Goal: Transaction & Acquisition: Purchase product/service

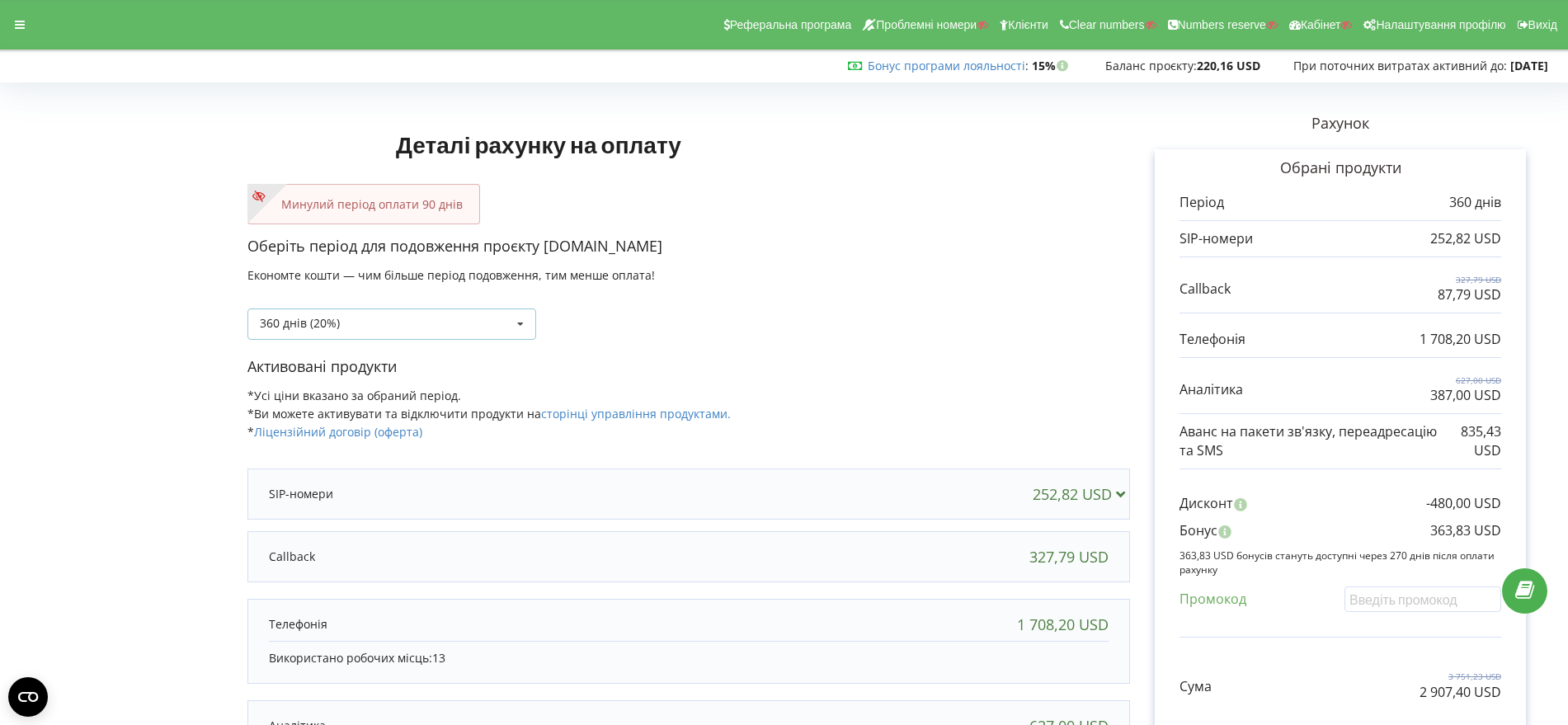
click at [519, 322] on icon at bounding box center [520, 324] width 25 height 31
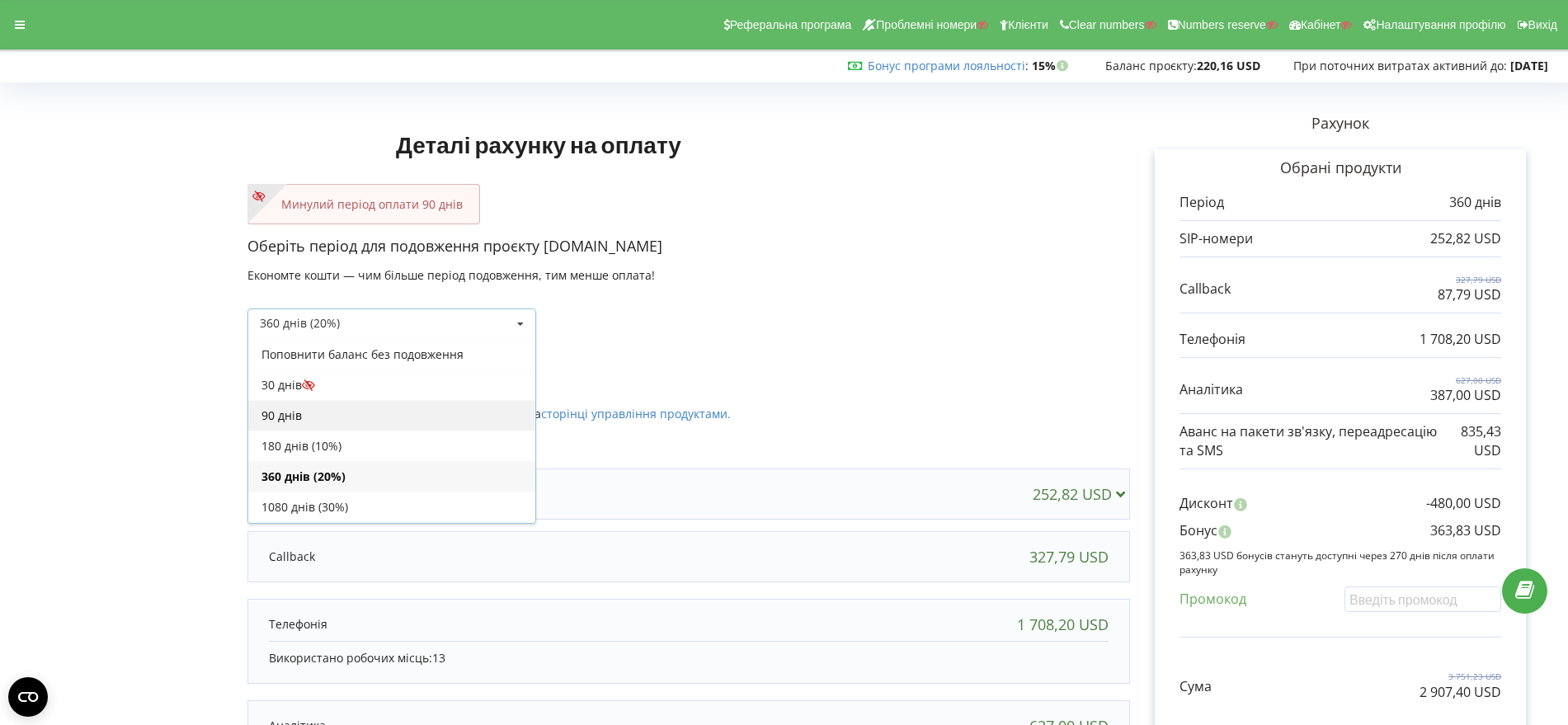
click at [430, 418] on div "90 днів" at bounding box center [392, 415] width 287 height 31
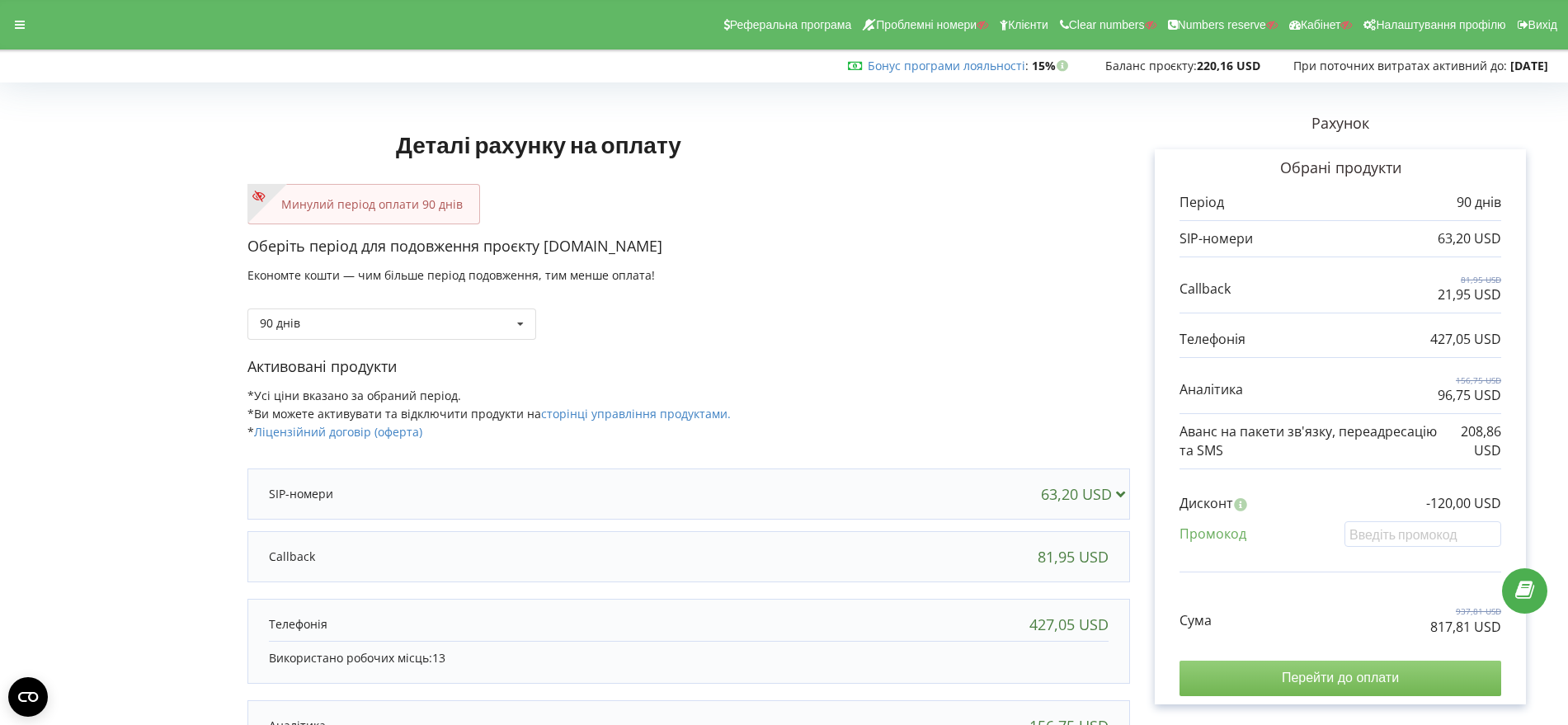
click at [1331, 683] on input "Перейти до оплати" at bounding box center [1340, 678] width 321 height 35
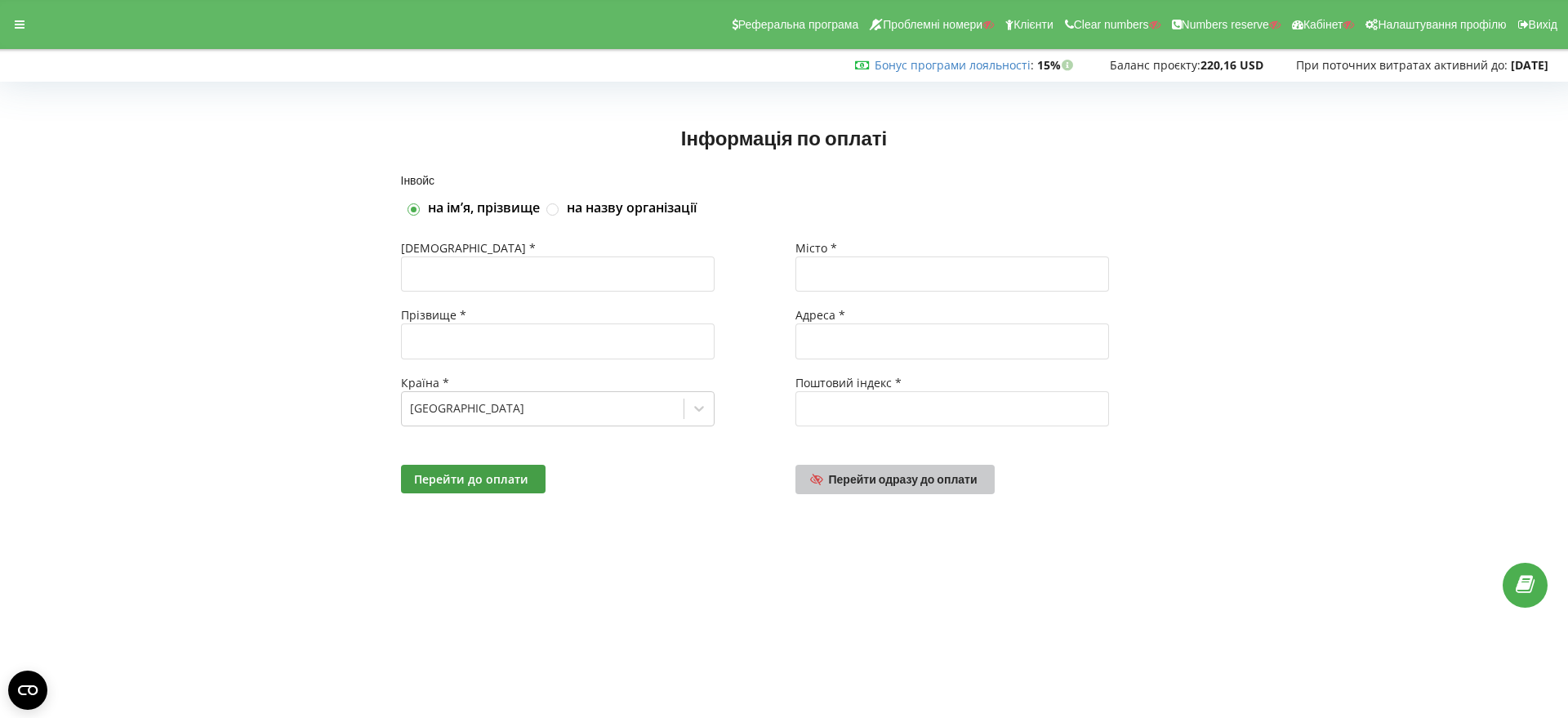
click at [905, 478] on span "Перейти одразу до оплати" at bounding box center [903, 478] width 148 height 14
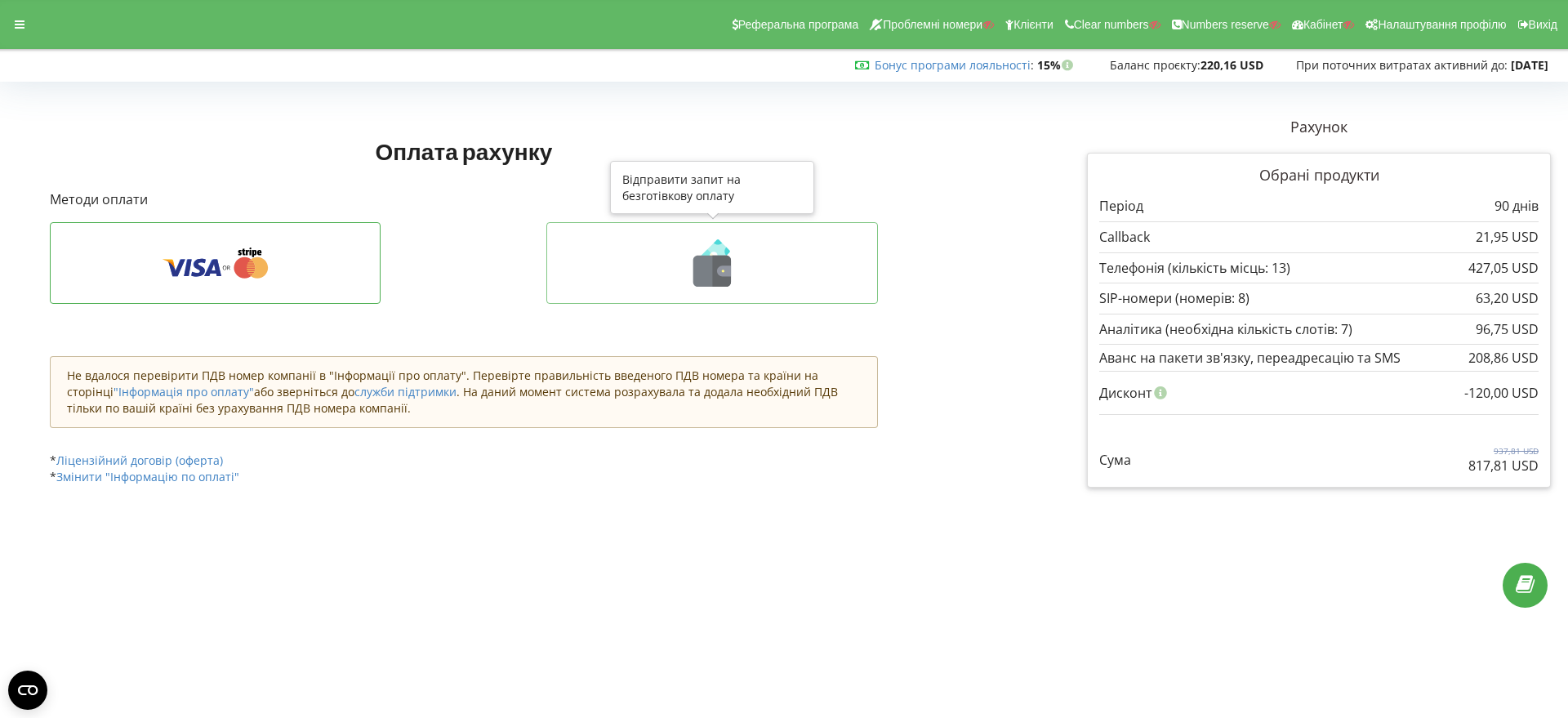
click at [704, 263] on icon at bounding box center [712, 272] width 38 height 31
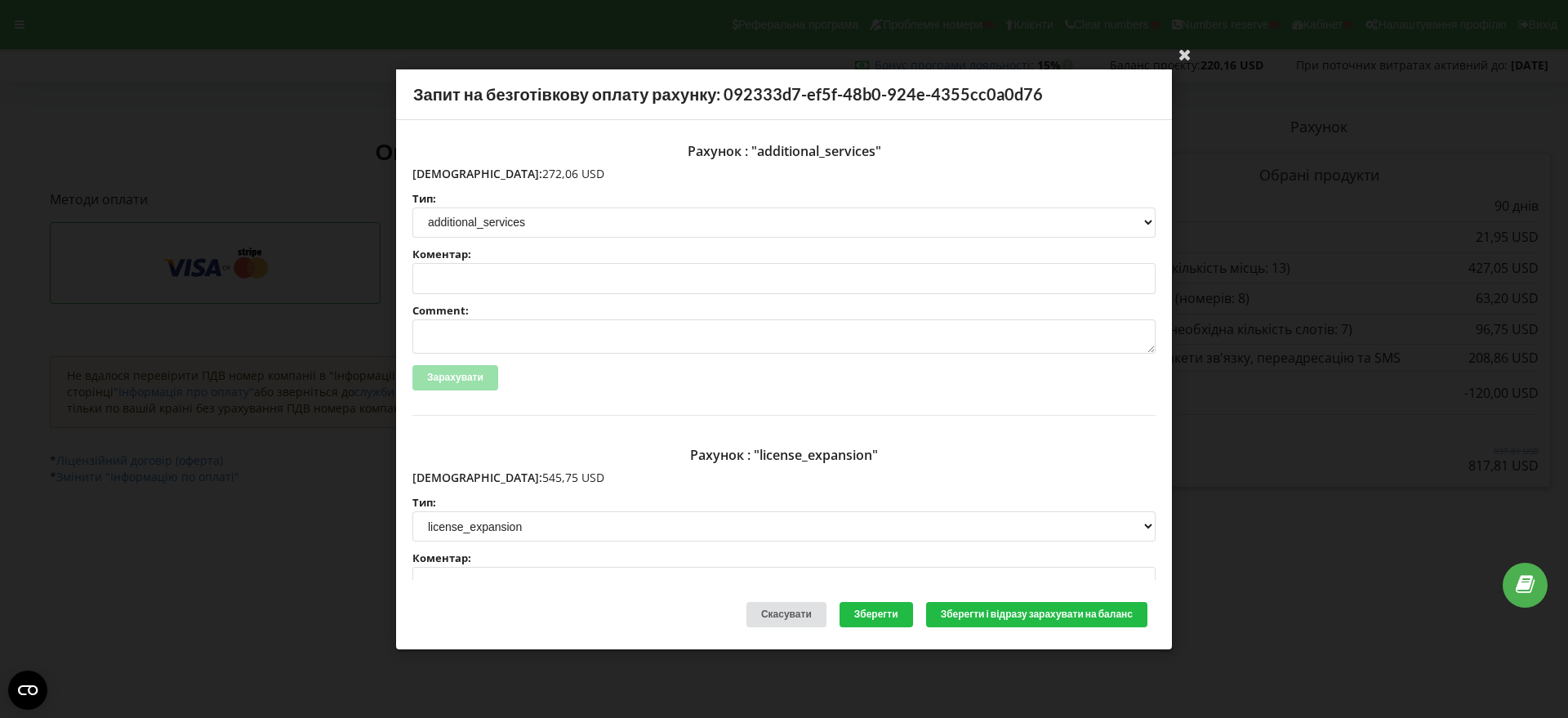
drag, startPoint x: 526, startPoint y: 173, endPoint x: 454, endPoint y: 172, distance: 72.0
click at [445, 170] on p "Сума: 272,06 USD" at bounding box center [784, 173] width 743 height 16
copy p "272,06 USD"
drag, startPoint x: 524, startPoint y: 476, endPoint x: 448, endPoint y: 478, distance: 76.0
click at [448, 478] on p "Сума: 545,75 USD" at bounding box center [784, 478] width 743 height 16
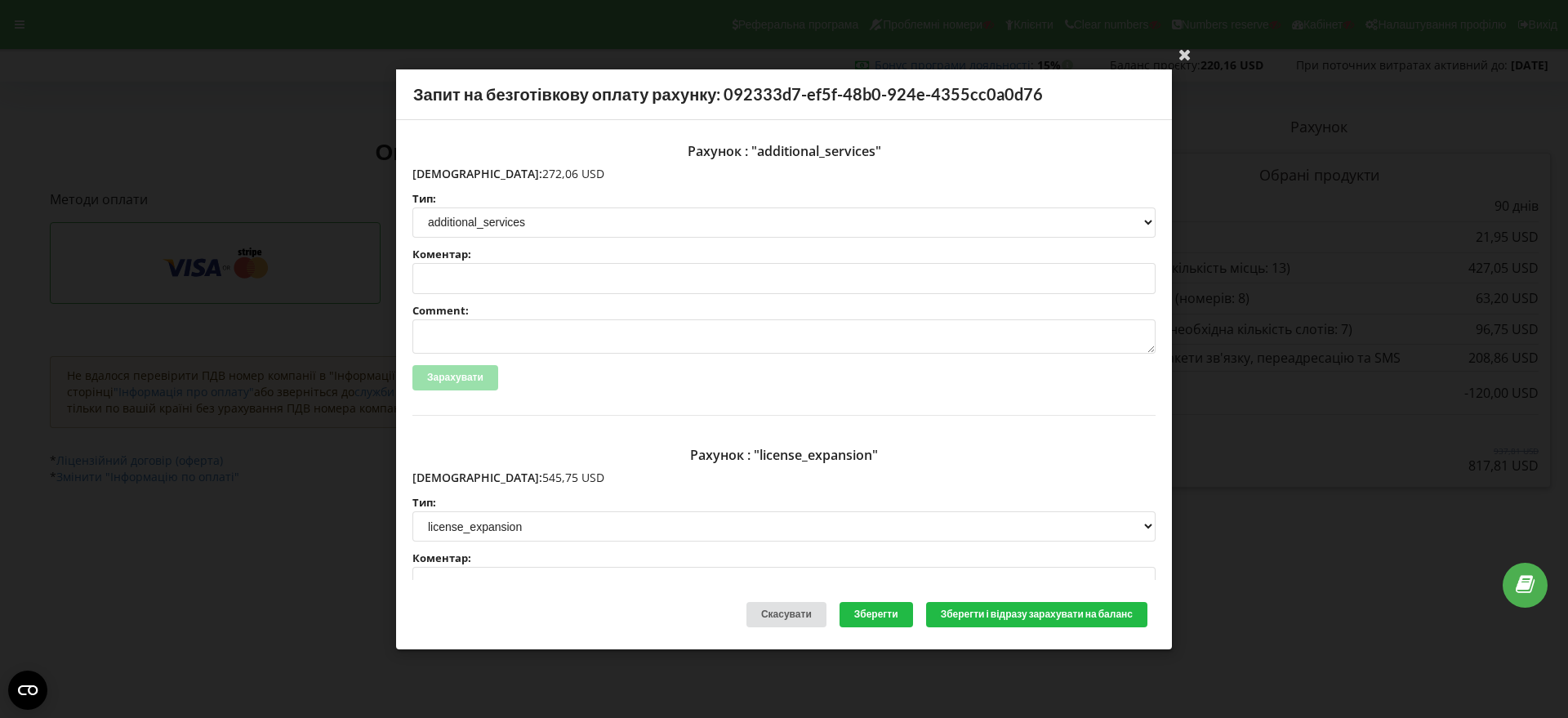
copy p "545,75 USD"
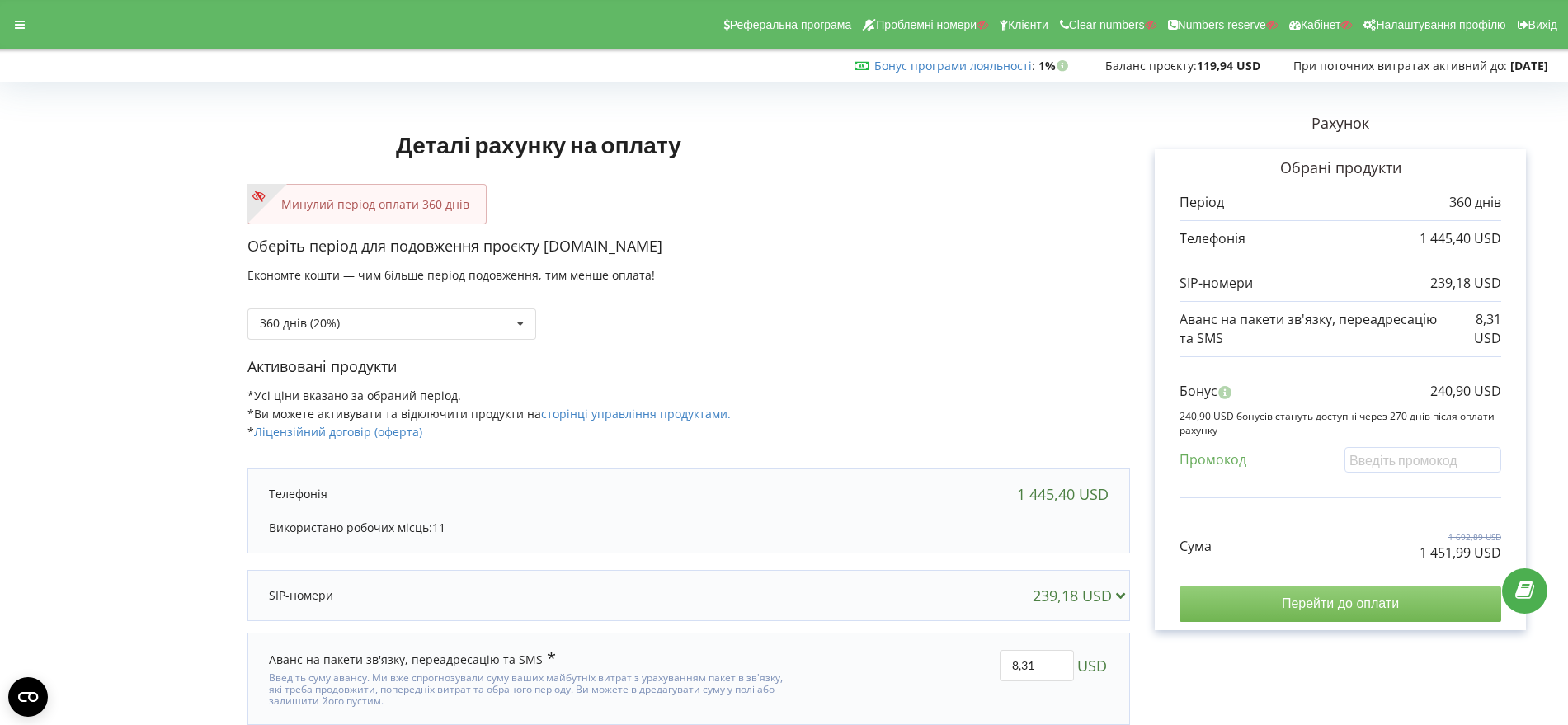
click at [1344, 603] on input "Перейти до оплати" at bounding box center [1340, 604] width 321 height 35
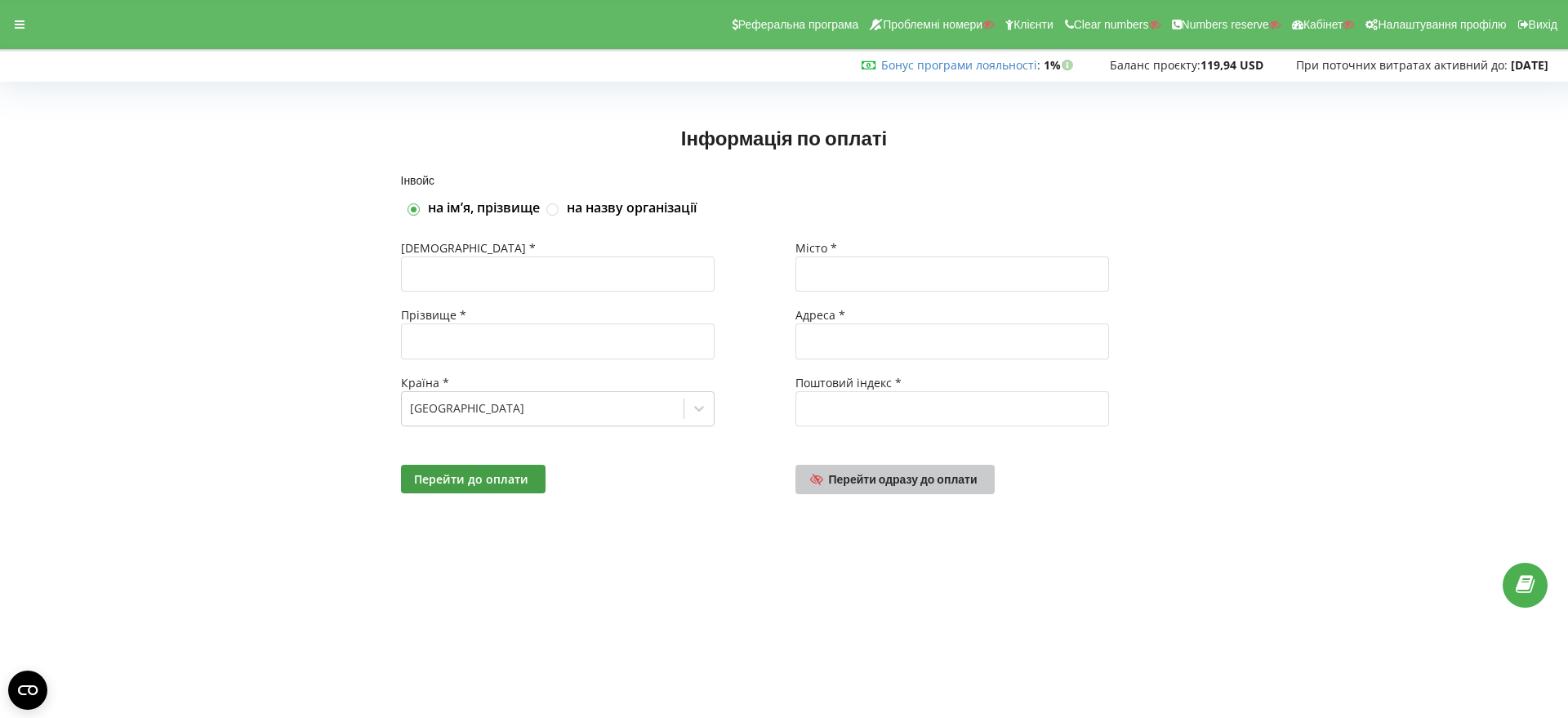
click at [918, 480] on span "Перейти одразу до оплати" at bounding box center [903, 478] width 148 height 14
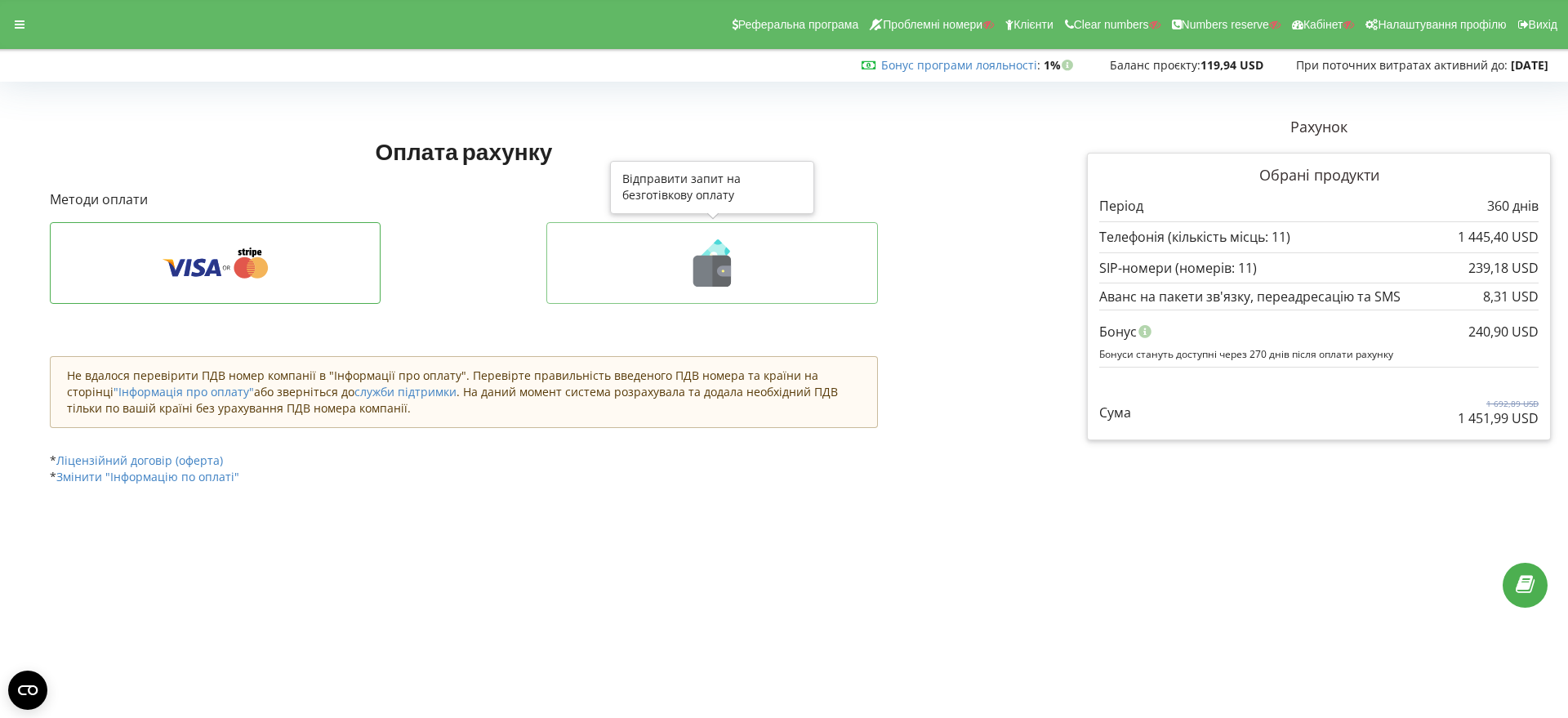
click at [710, 270] on icon at bounding box center [712, 272] width 38 height 31
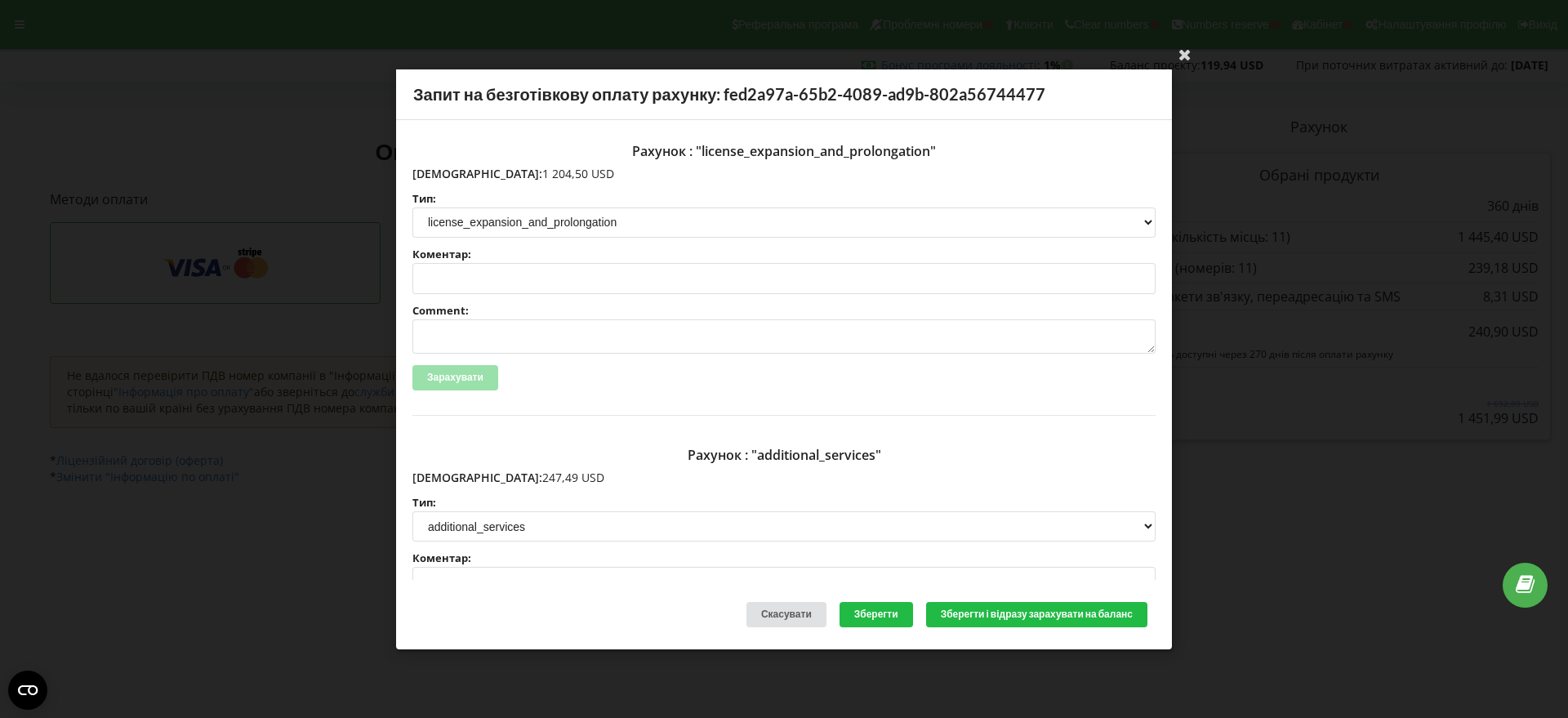
drag, startPoint x: 537, startPoint y: 172, endPoint x: 449, endPoint y: 173, distance: 88.0
click at [449, 173] on p "[DEMOGRAPHIC_DATA]: 1 204,50 USD" at bounding box center [784, 173] width 743 height 16
copy p "1 204,50 USD"
drag, startPoint x: 522, startPoint y: 478, endPoint x: 448, endPoint y: 473, distance: 74.2
click at [448, 473] on p "[DEMOGRAPHIC_DATA]: 247,49 USD" at bounding box center [784, 478] width 743 height 16
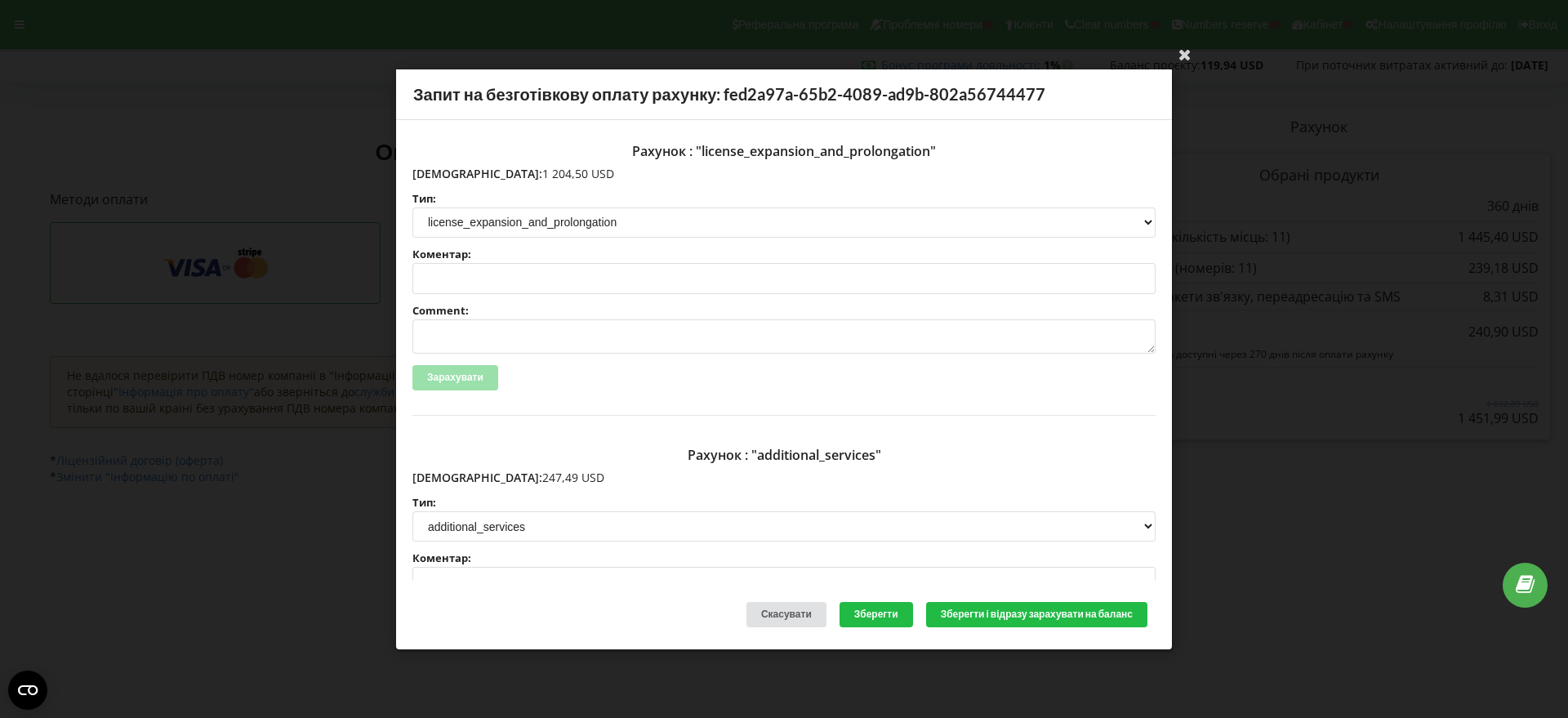
copy p "247,49 USD"
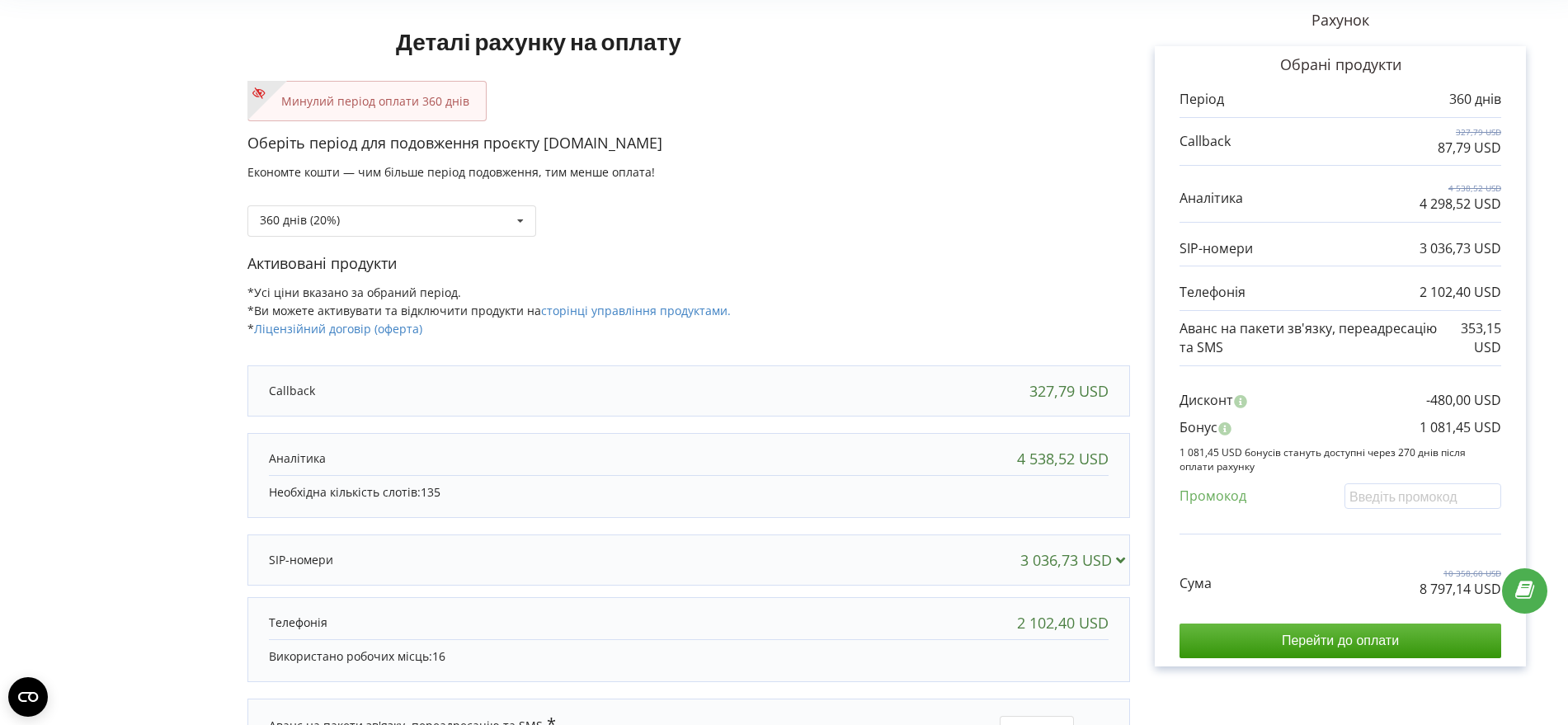
scroll to position [221, 0]
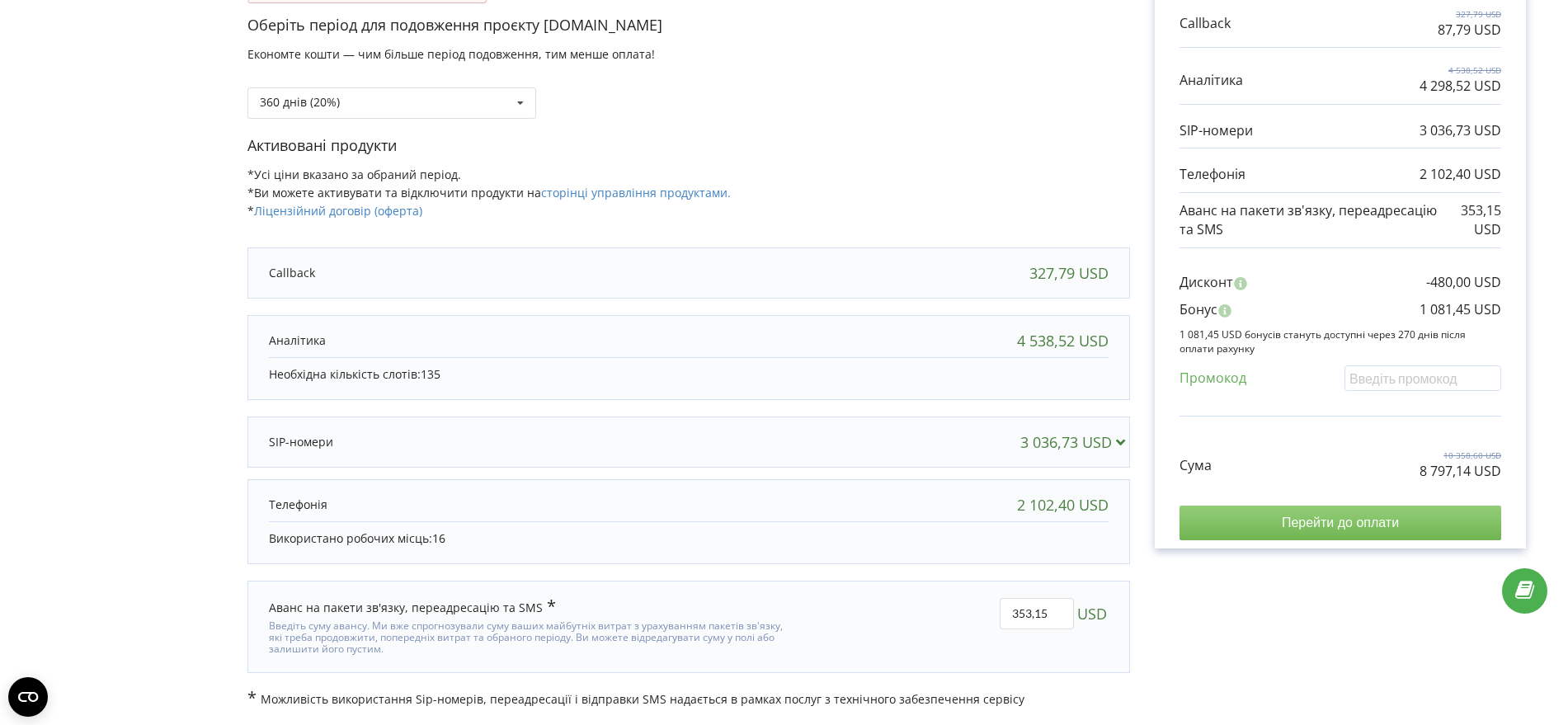
click at [1317, 525] on input "Перейти до оплати" at bounding box center [1340, 523] width 321 height 35
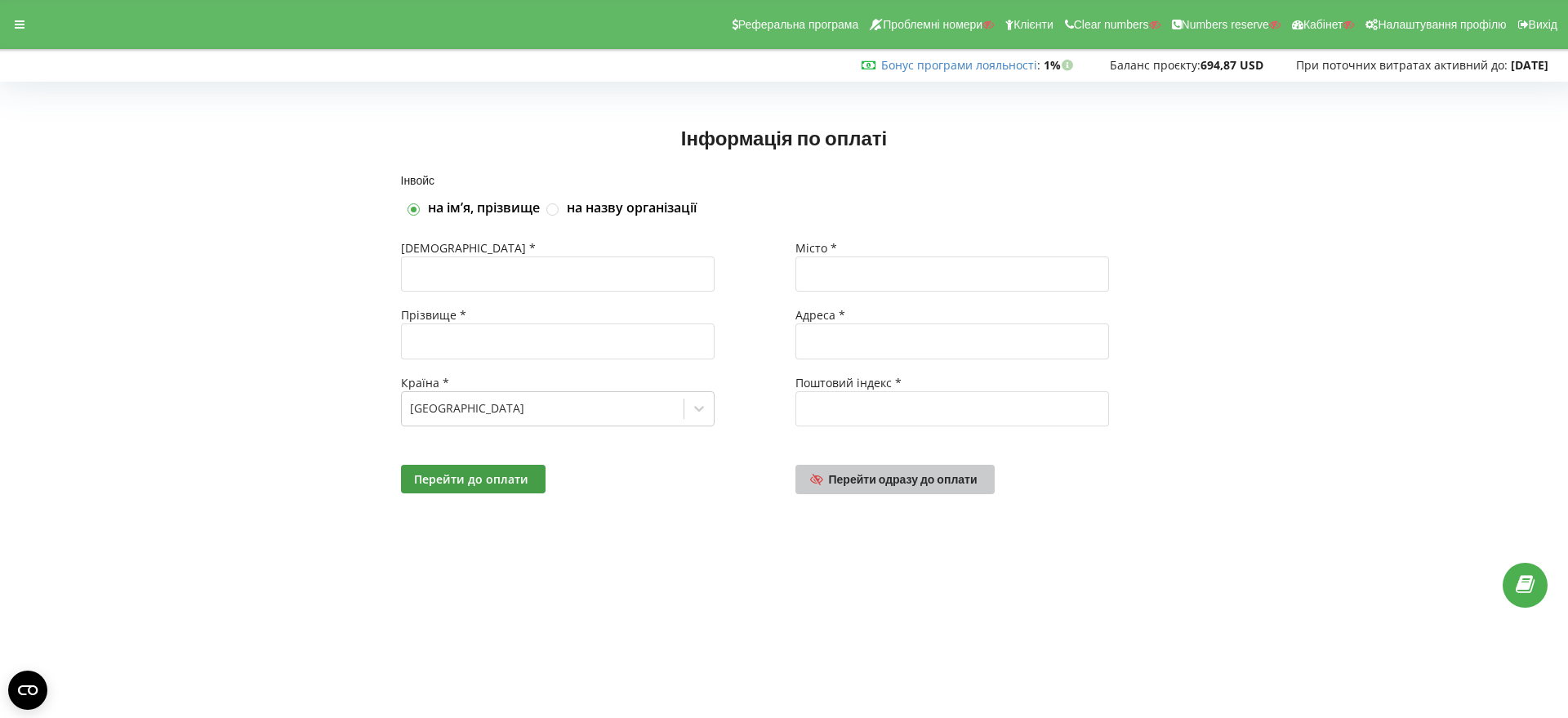
drag, startPoint x: 900, startPoint y: 478, endPoint x: 1229, endPoint y: 537, distance: 334.2
click at [900, 477] on span "Перейти одразу до оплати" at bounding box center [903, 478] width 148 height 14
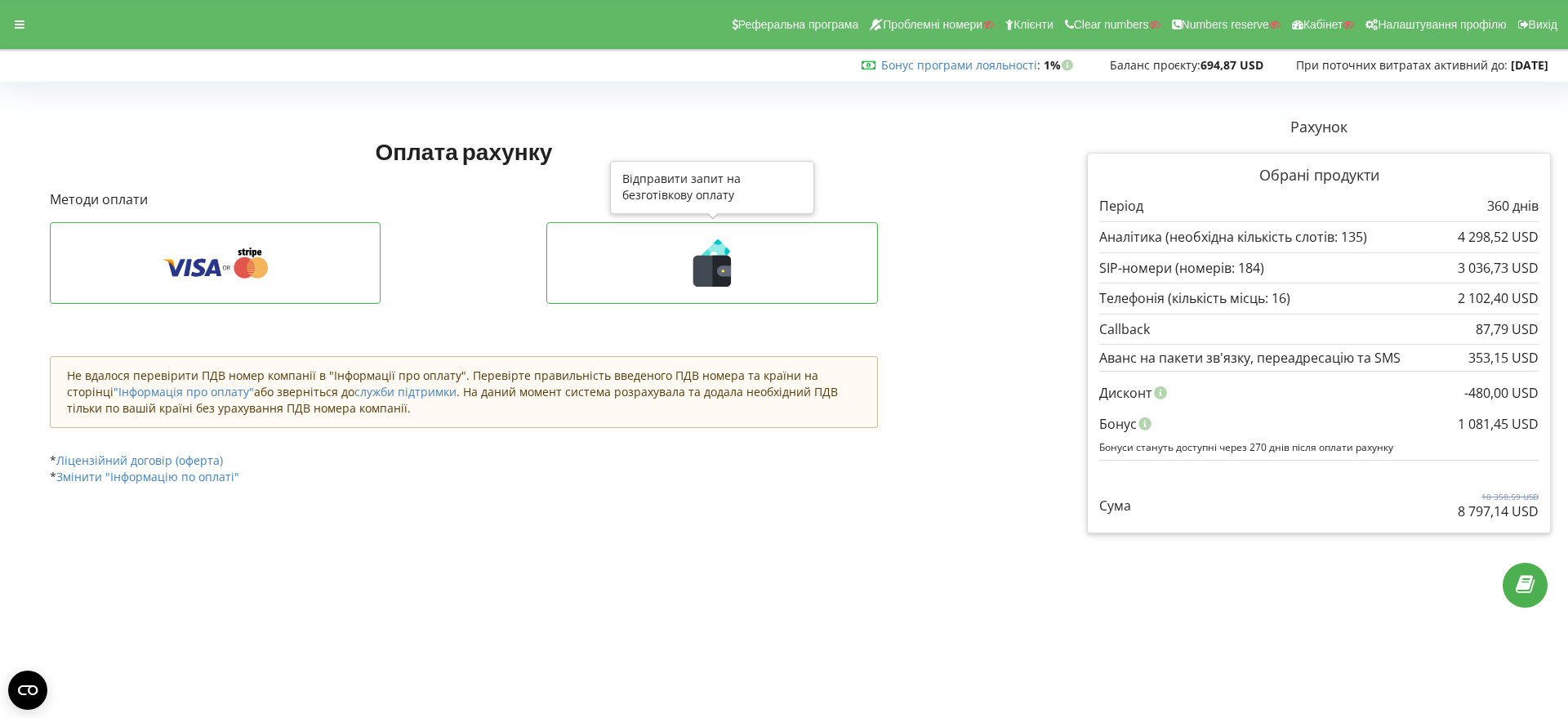
click at [706, 281] on icon at bounding box center [712, 272] width 38 height 31
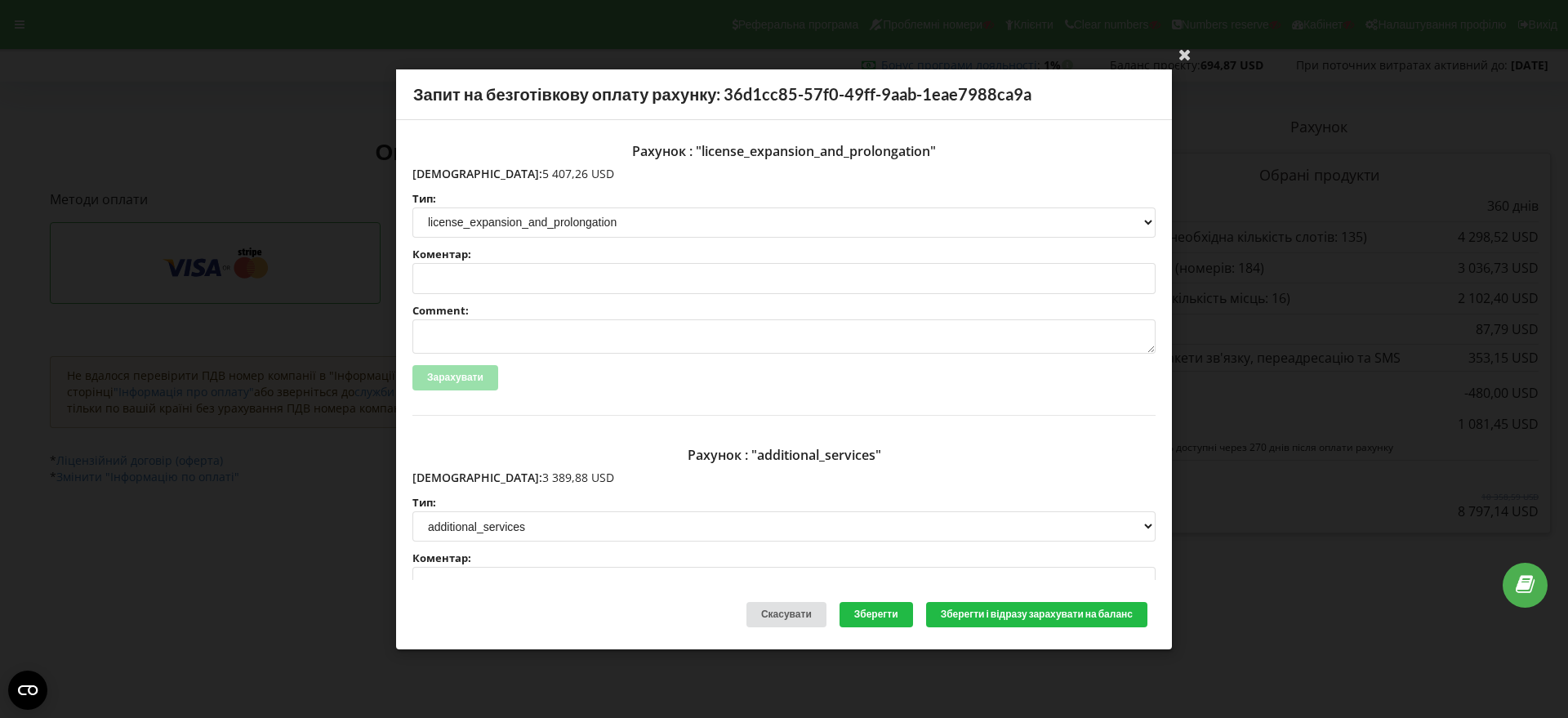
drag, startPoint x: 537, startPoint y: 175, endPoint x: 449, endPoint y: 176, distance: 88.0
click at [449, 176] on p "[DEMOGRAPHIC_DATA]: 5 407,26 USD" at bounding box center [784, 173] width 743 height 16
copy p "5 407,26 USD"
drag, startPoint x: 532, startPoint y: 474, endPoint x: 448, endPoint y: 476, distance: 84.0
click at [448, 476] on p "[DEMOGRAPHIC_DATA]: 3 389,88 USD" at bounding box center [784, 478] width 743 height 16
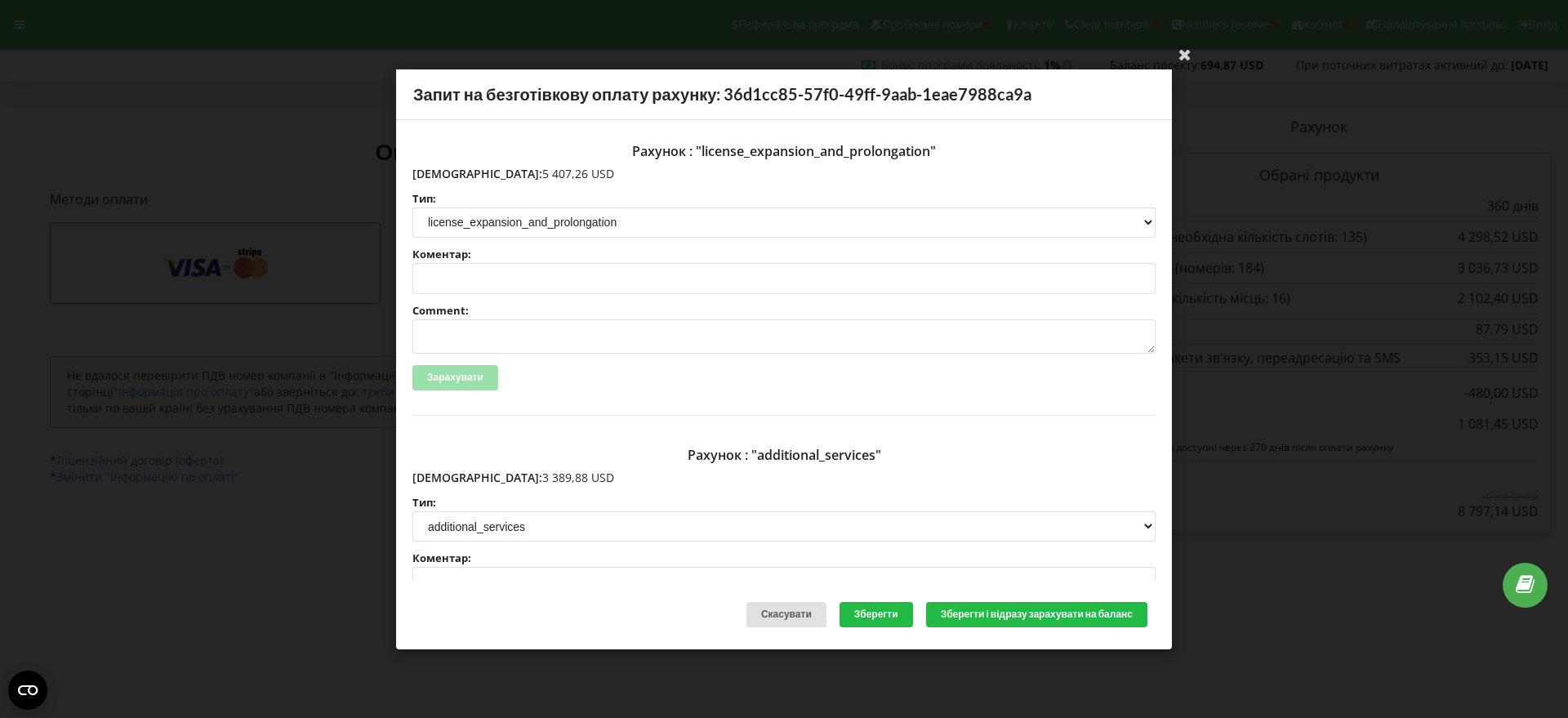
copy p "3 389,88 USD"
